Goal: Task Accomplishment & Management: Complete application form

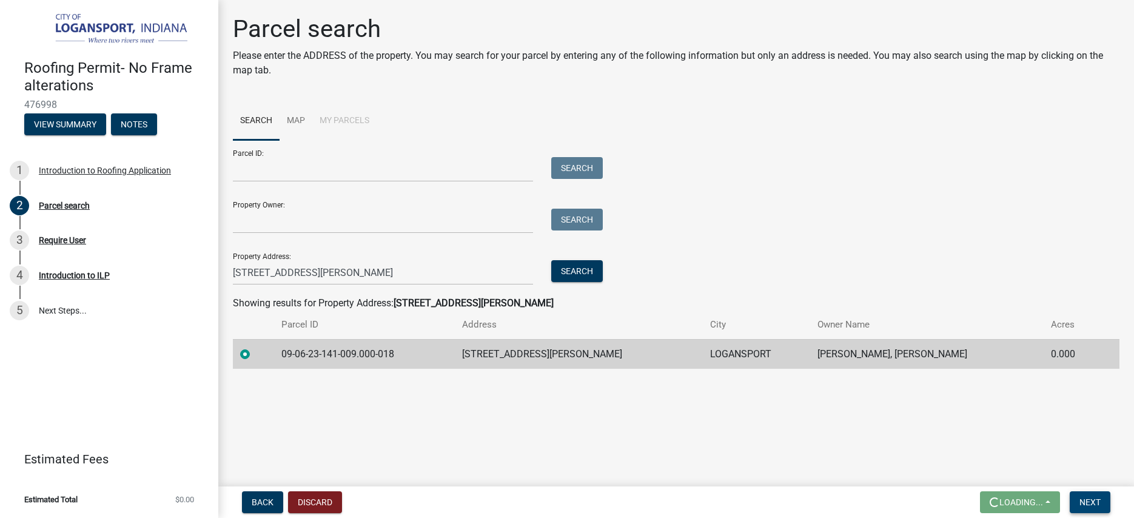
click at [1097, 500] on span "Next" at bounding box center [1089, 502] width 21 height 10
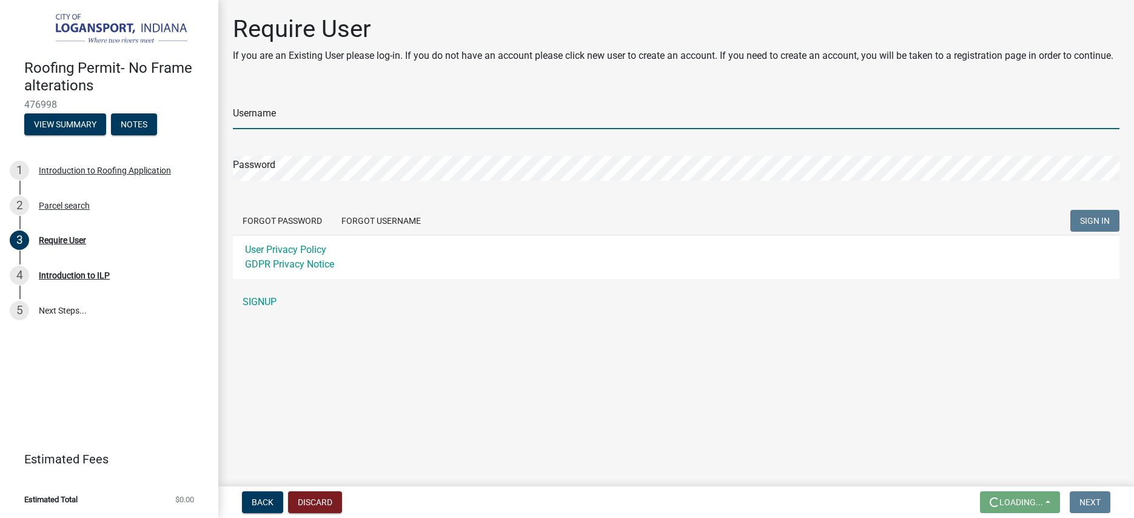
click at [363, 104] on input "Username" at bounding box center [676, 116] width 886 height 25
type input "EadsRoofing"
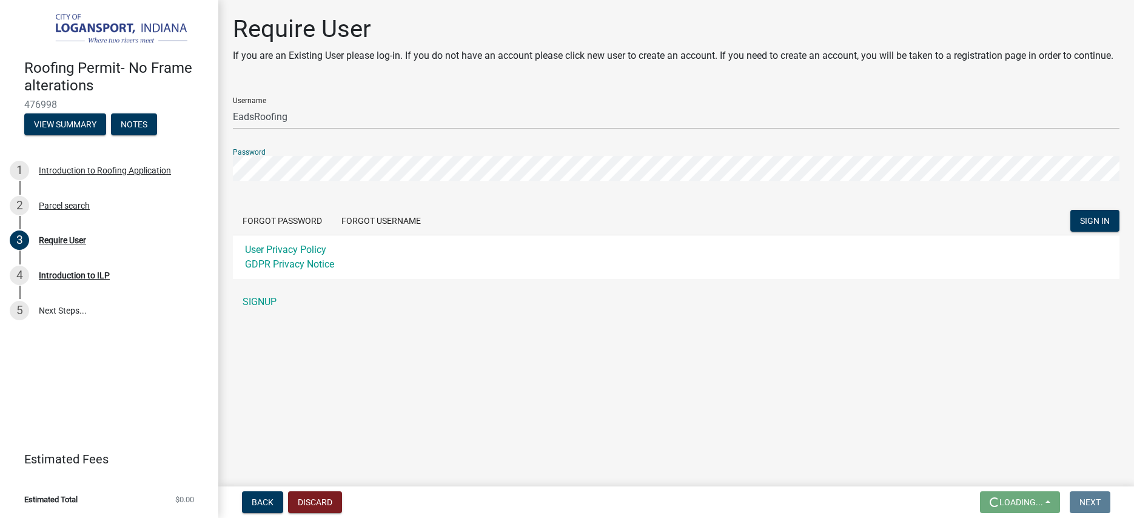
click at [1070, 210] on button "SIGN IN" at bounding box center [1094, 221] width 49 height 22
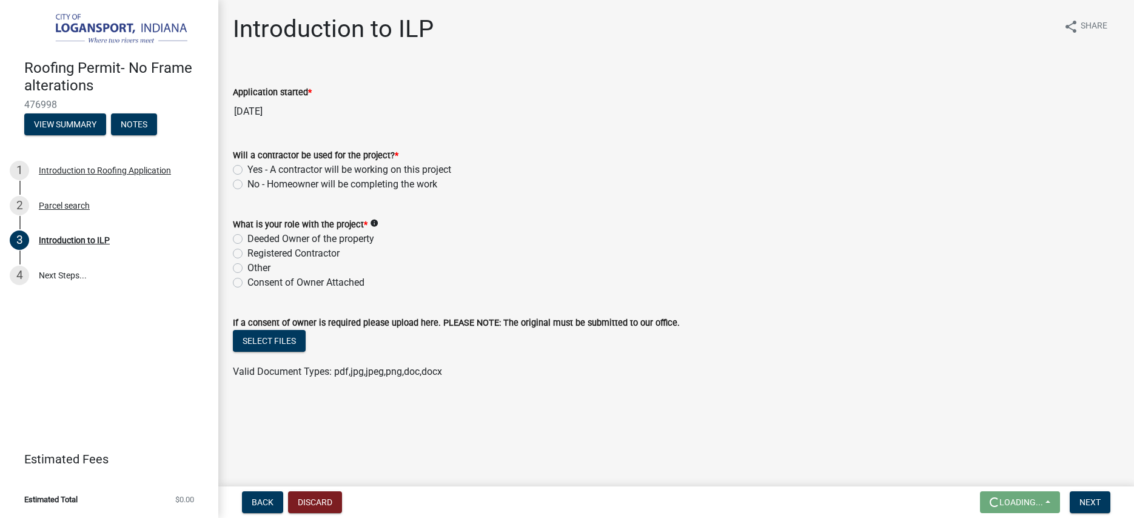
click at [418, 171] on label "Yes - A contractor will be working on this project" at bounding box center [349, 170] width 204 height 15
click at [255, 170] on input "Yes - A contractor will be working on this project" at bounding box center [251, 167] width 8 height 8
radio input "true"
click at [315, 253] on label "Registered Contractor" at bounding box center [293, 253] width 92 height 15
click at [255, 253] on input "Registered Contractor" at bounding box center [251, 250] width 8 height 8
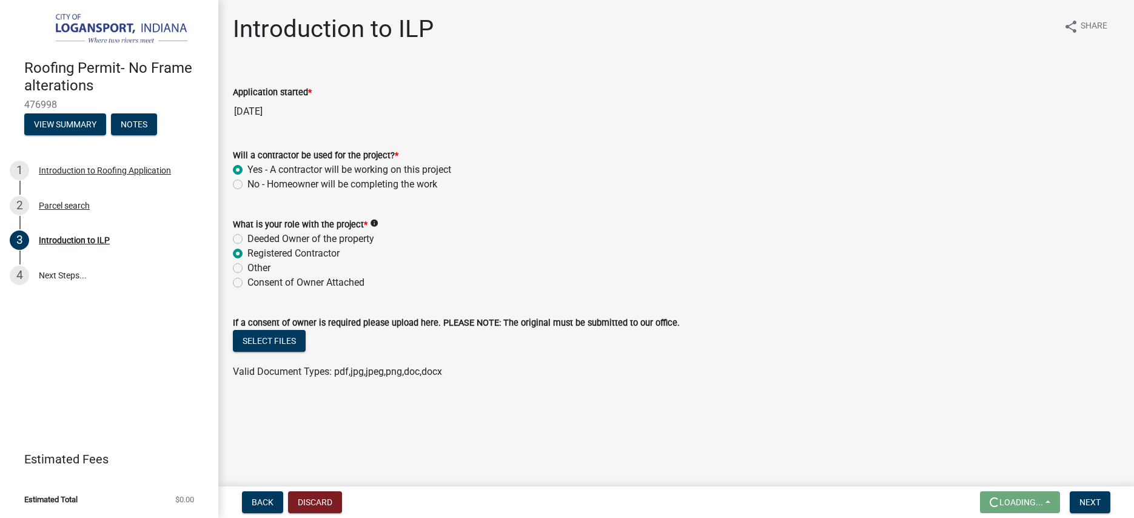
radio input "true"
click at [1088, 499] on span "Next" at bounding box center [1089, 502] width 21 height 10
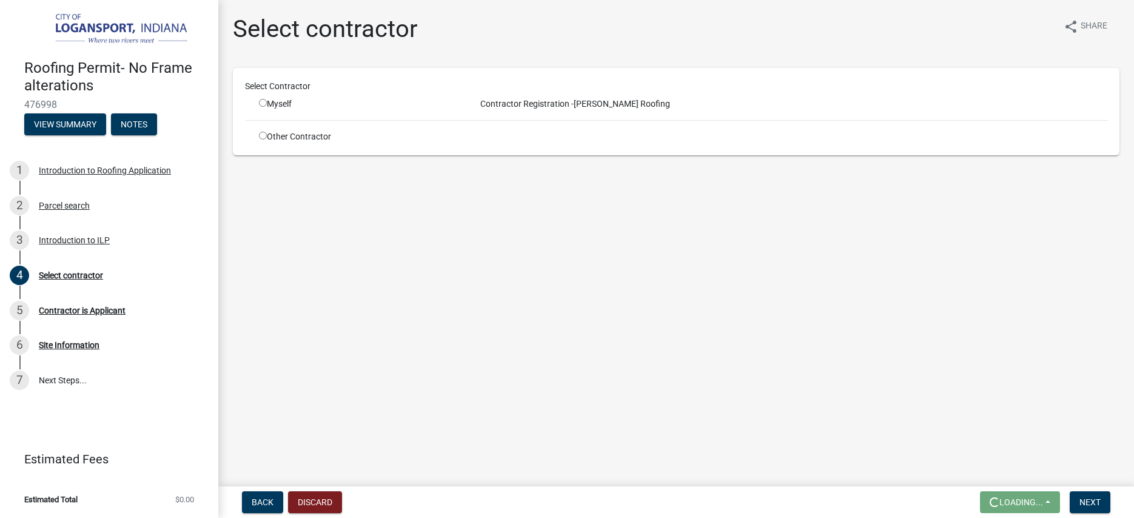
click at [283, 109] on div "Myself" at bounding box center [358, 104] width 198 height 13
click at [275, 104] on div "Myself" at bounding box center [358, 104] width 198 height 13
click at [263, 102] on input "radio" at bounding box center [263, 103] width 8 height 8
radio input "true"
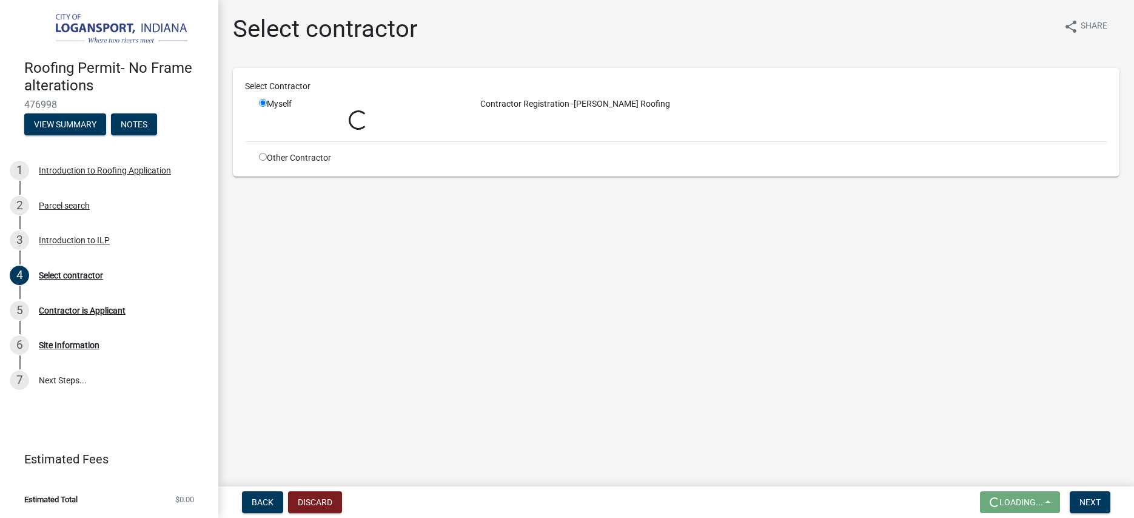
click at [476, 102] on span "Contractor Registration -" at bounding box center [524, 104] width 98 height 10
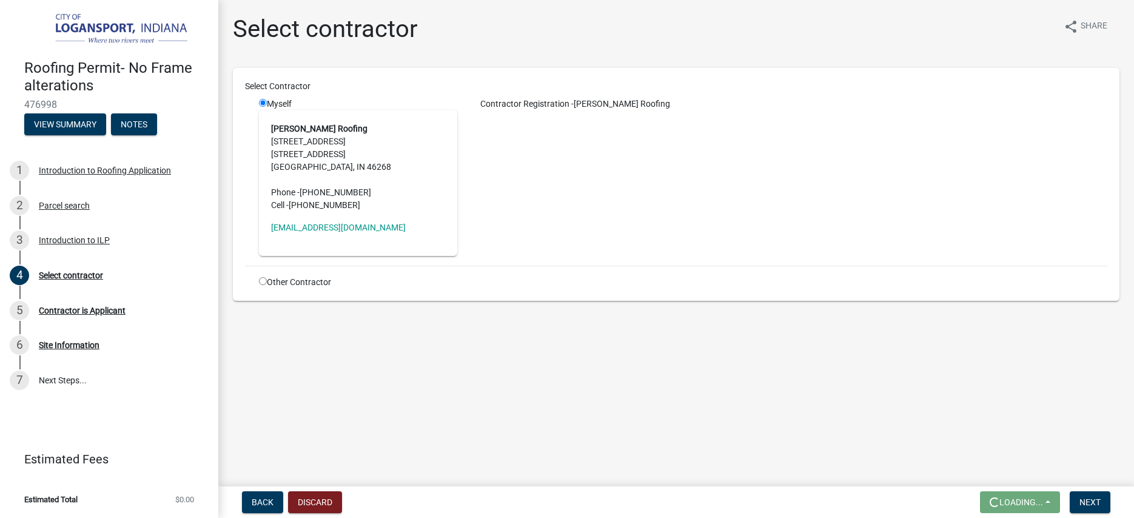
click at [412, 132] on address "[PERSON_NAME] Roofing [STREET_ADDRESS] Phone - [PHONE_NUMBER] Cell - [PHONE_NUM…" at bounding box center [358, 166] width 174 height 89
click at [1081, 499] on span "Next" at bounding box center [1089, 502] width 21 height 10
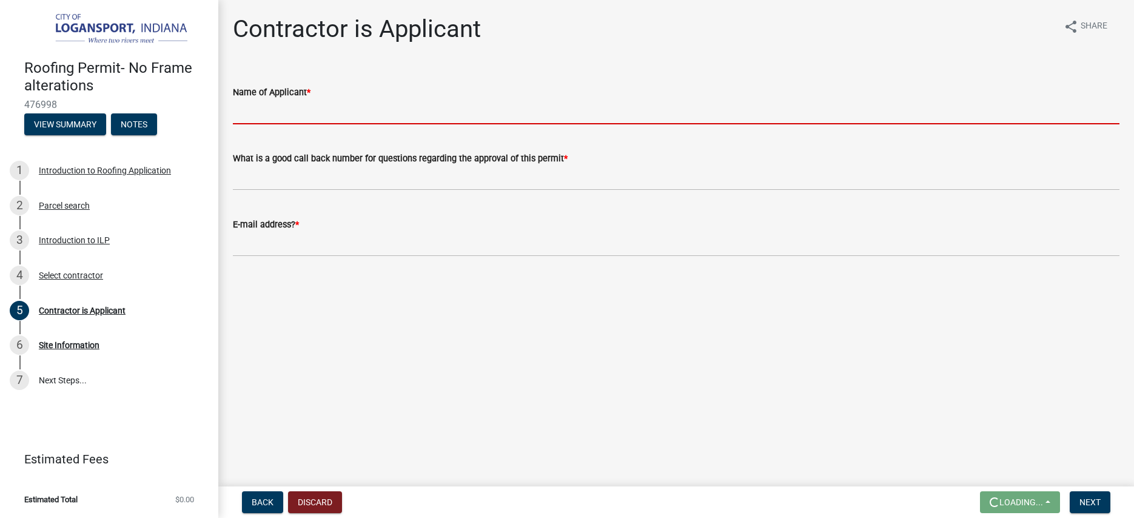
click at [336, 118] on input "Name of Applicant *" at bounding box center [676, 111] width 886 height 25
type input "[PERSON_NAME]"
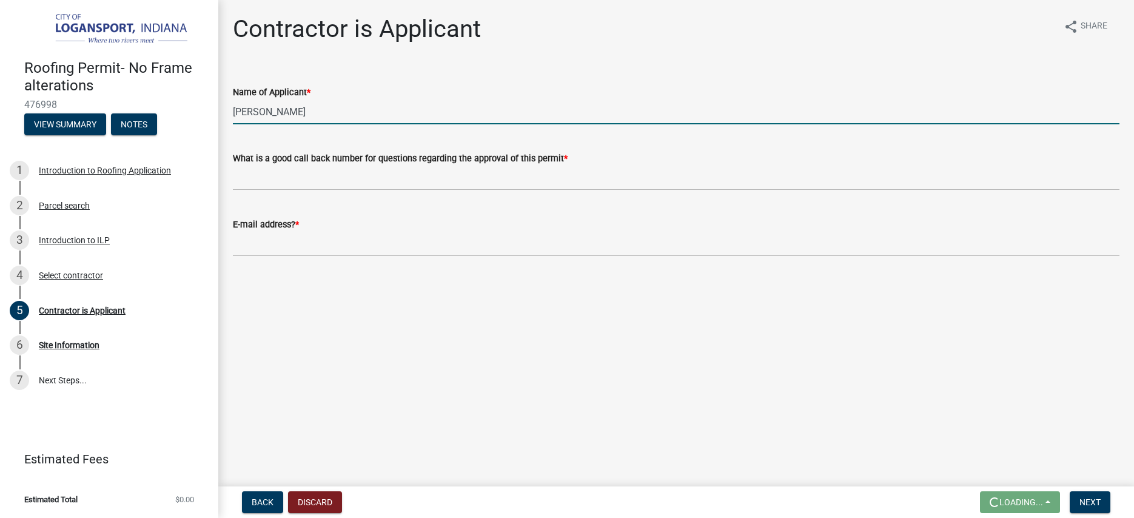
type input "3173432941"
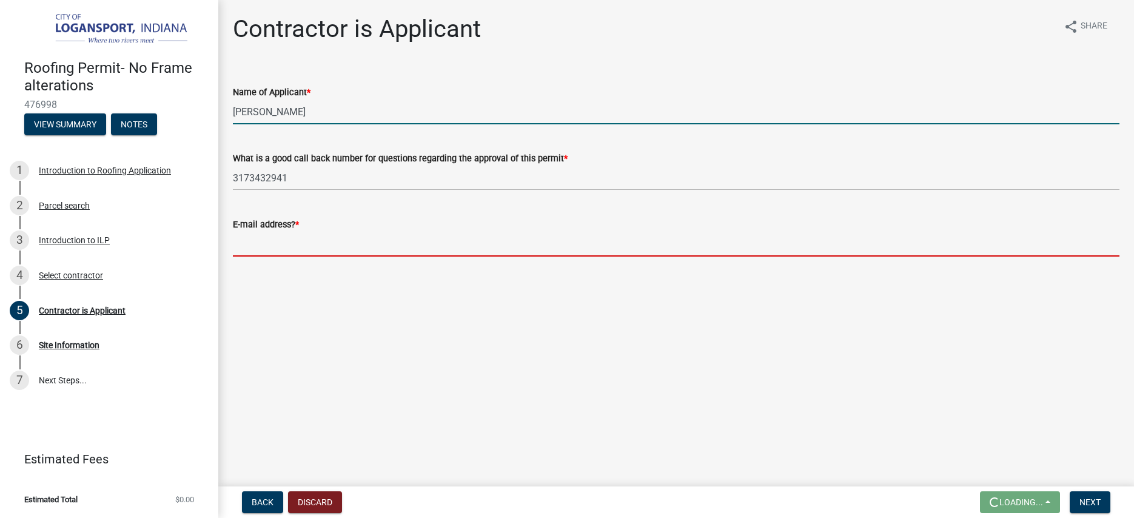
type input "[PERSON_NAME][EMAIL_ADDRESS][DOMAIN_NAME]"
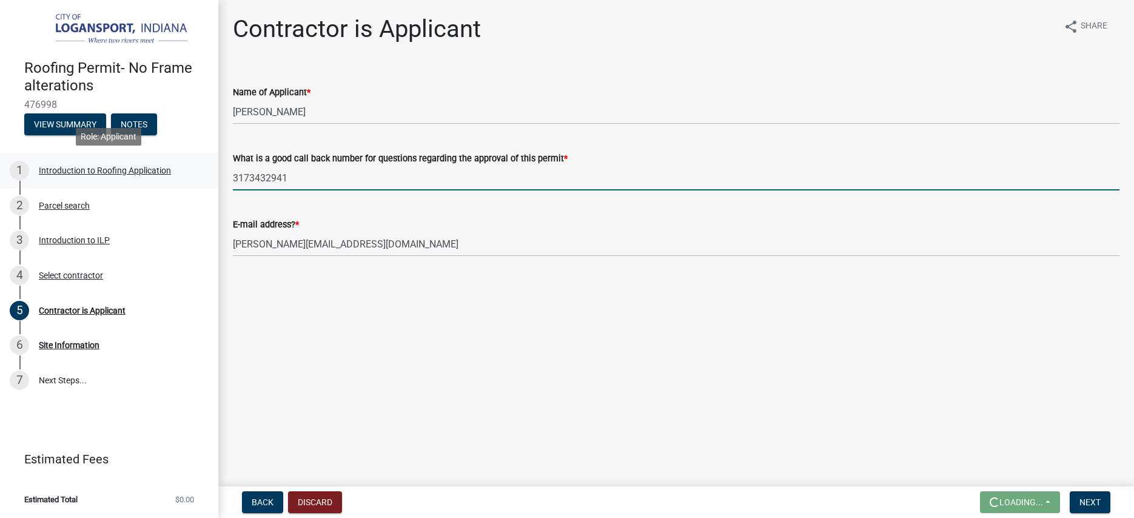
drag, startPoint x: 313, startPoint y: 180, endPoint x: 142, endPoint y: 159, distance: 172.3
click at [142, 159] on div "Roofing Permit- No Frame alterations 476998 View Summary Notes 1 Introduction t…" at bounding box center [567, 259] width 1134 height 518
type input "3176982467"
drag, startPoint x: 964, startPoint y: 408, endPoint x: 971, endPoint y: 417, distance: 11.6
click at [964, 409] on main "Contractor is Applicant share Share Name of Applicant * [PERSON_NAME] What is a…" at bounding box center [676, 240] width 916 height 481
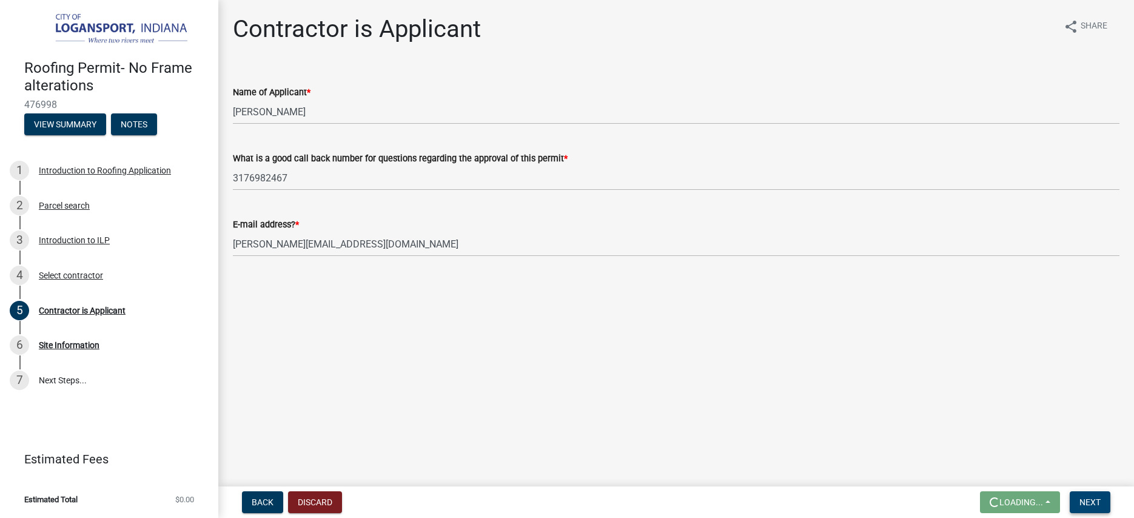
click at [1102, 501] on button "Next" at bounding box center [1090, 502] width 41 height 22
